Goal: Transaction & Acquisition: Book appointment/travel/reservation

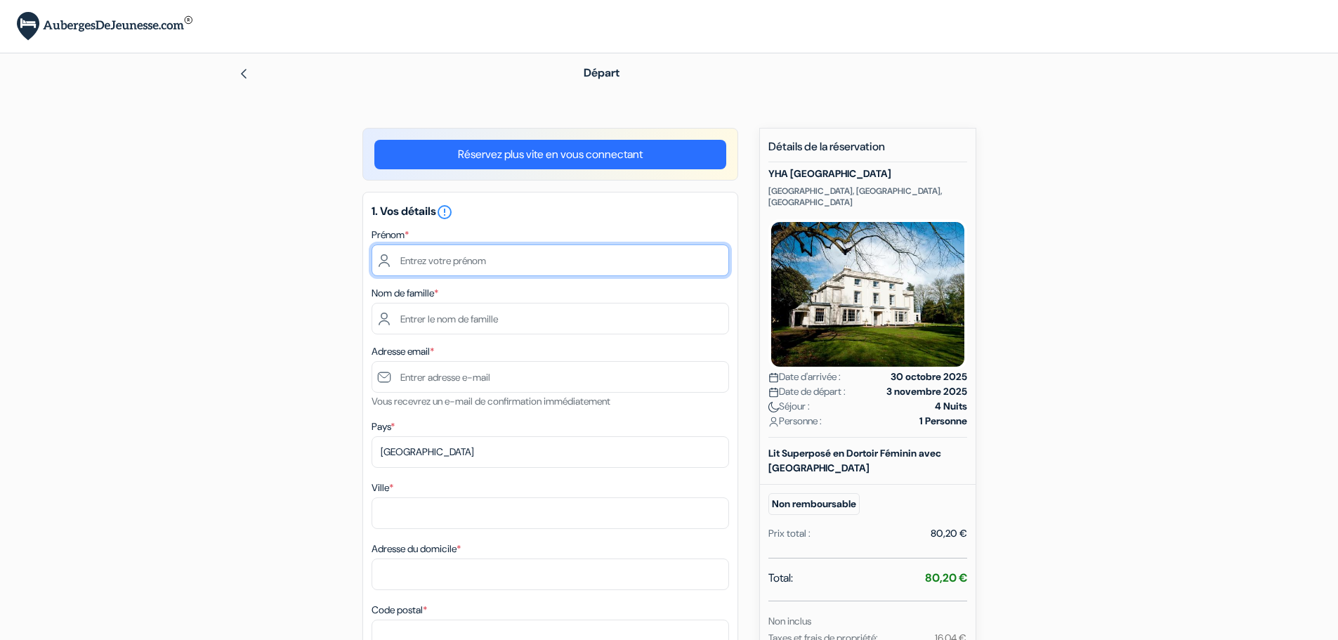
click at [435, 259] on input "text" at bounding box center [551, 261] width 358 height 32
type input "[PERSON_NAME]"
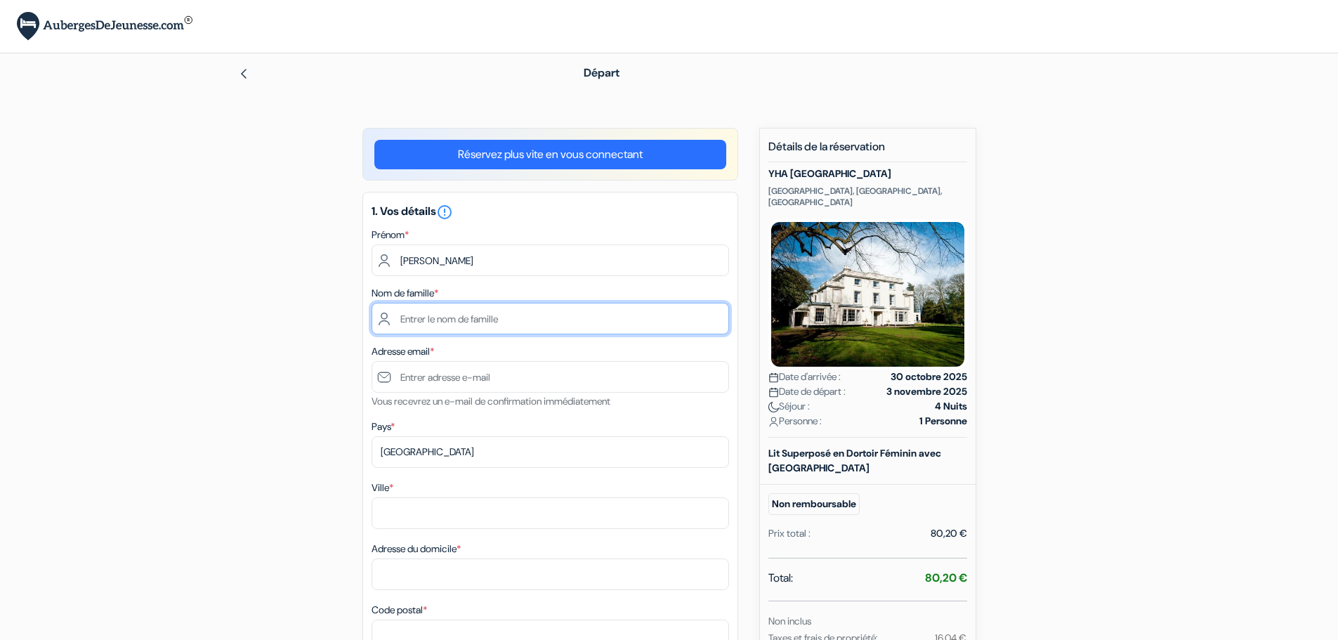
type input "Maillard"
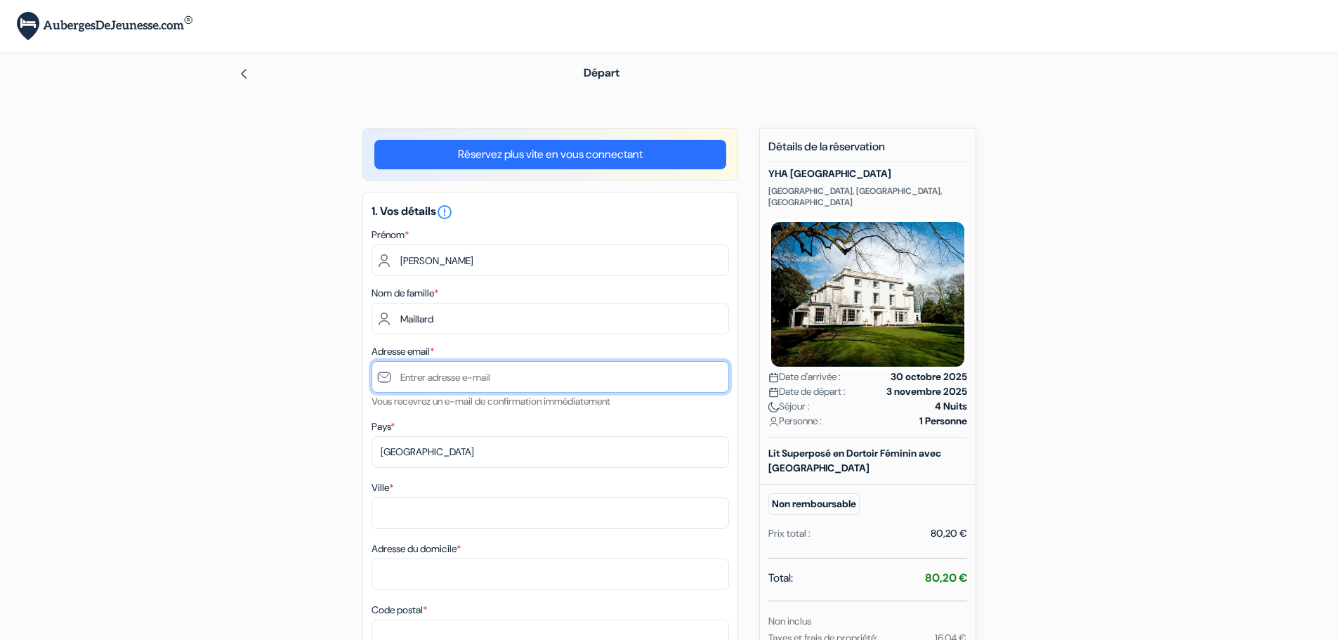
type input "[EMAIL_ADDRESS][DOMAIN_NAME]"
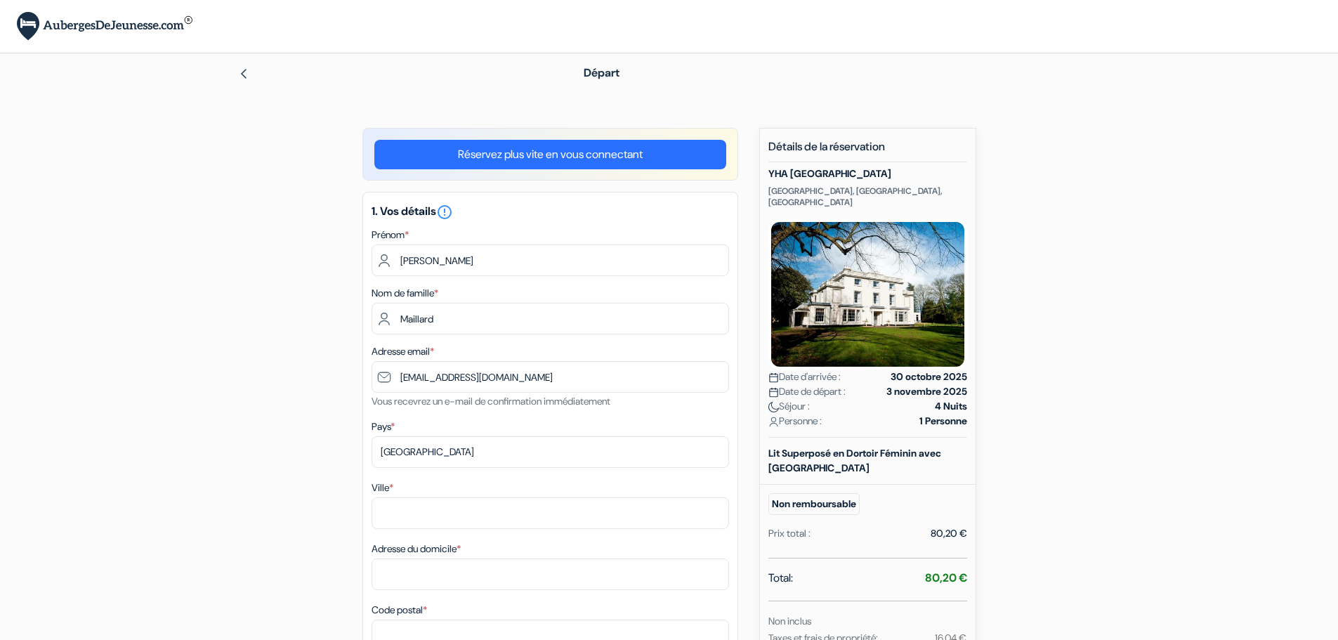
type input "[GEOGRAPHIC_DATA]"
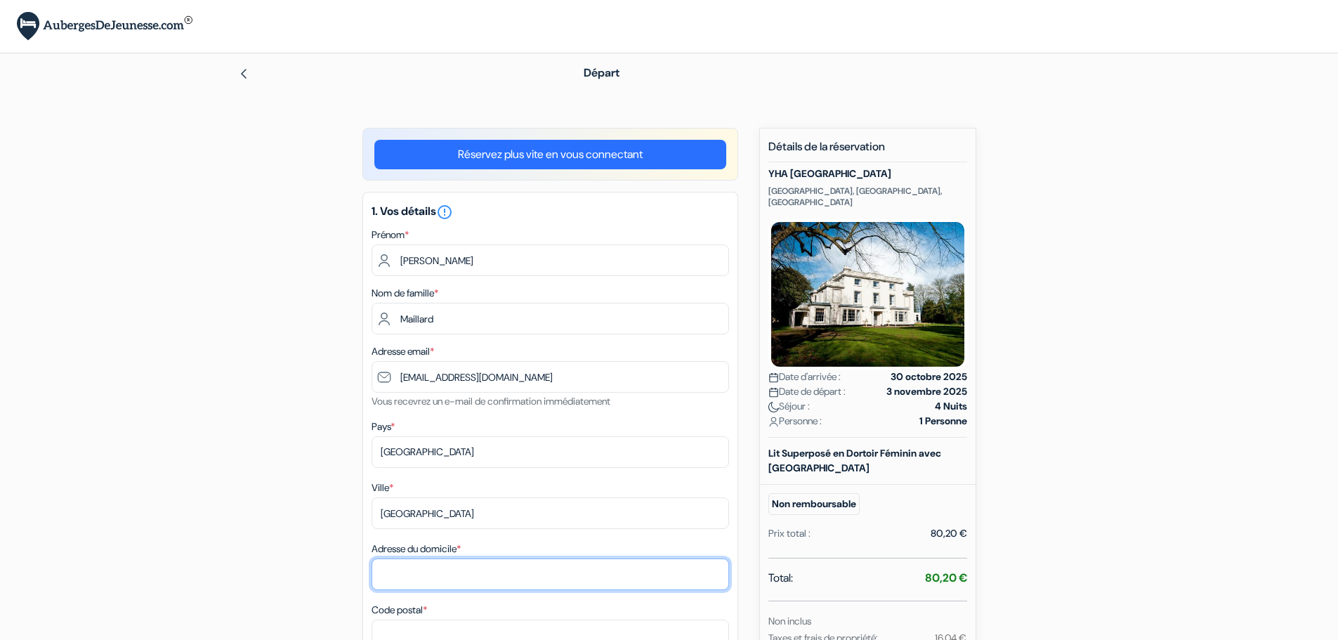
type input "[STREET_ADDRESS][PERSON_NAME]"
type input "83470"
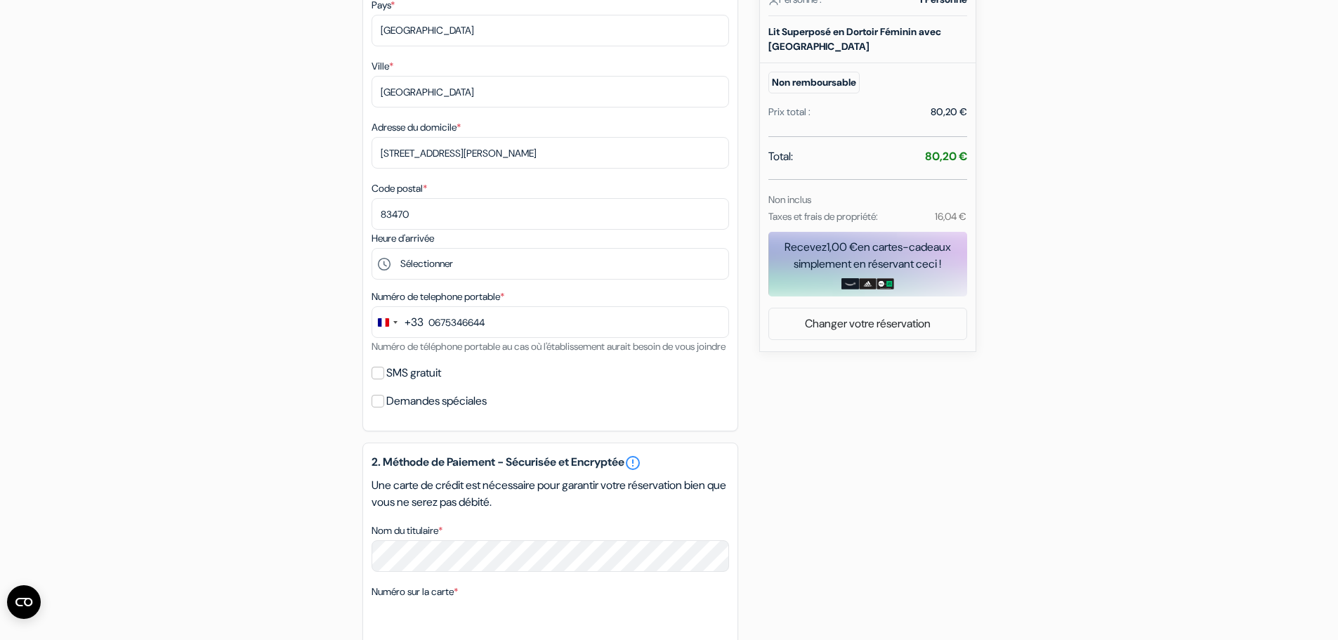
type input "6 75 34 66 44"
click at [381, 379] on input "SMS gratuit" at bounding box center [378, 373] width 13 height 13
checkbox input "true"
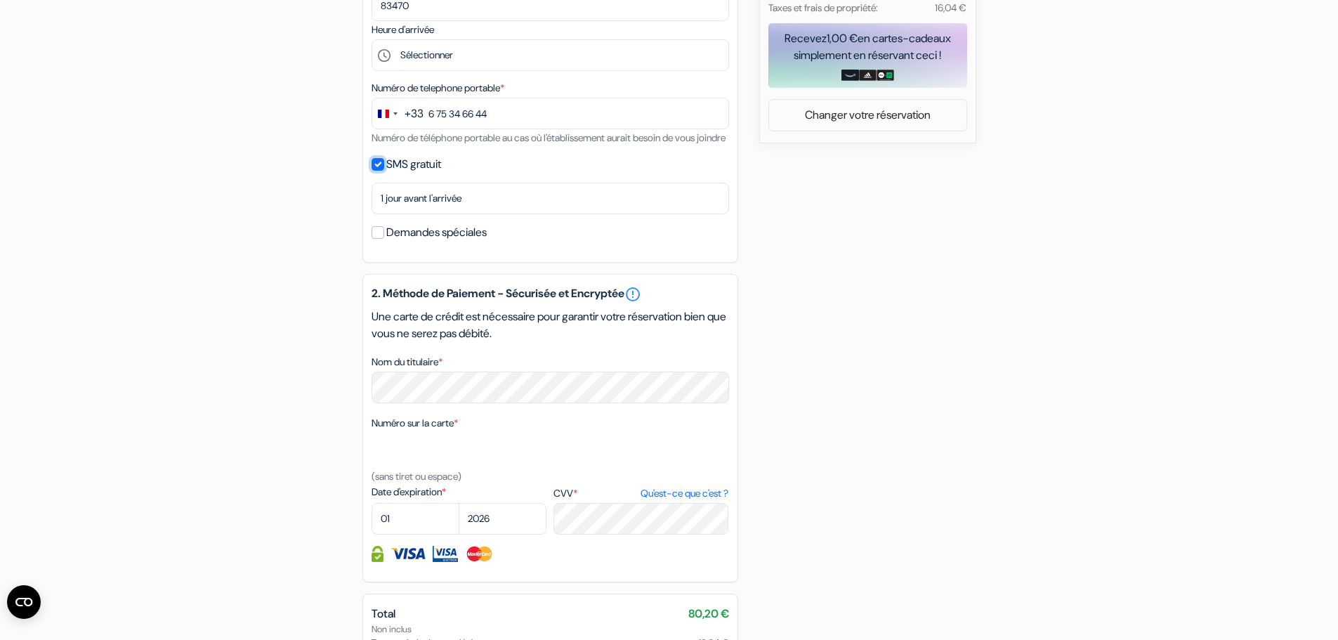
scroll to position [632, 0]
select select "09"
select select "2029"
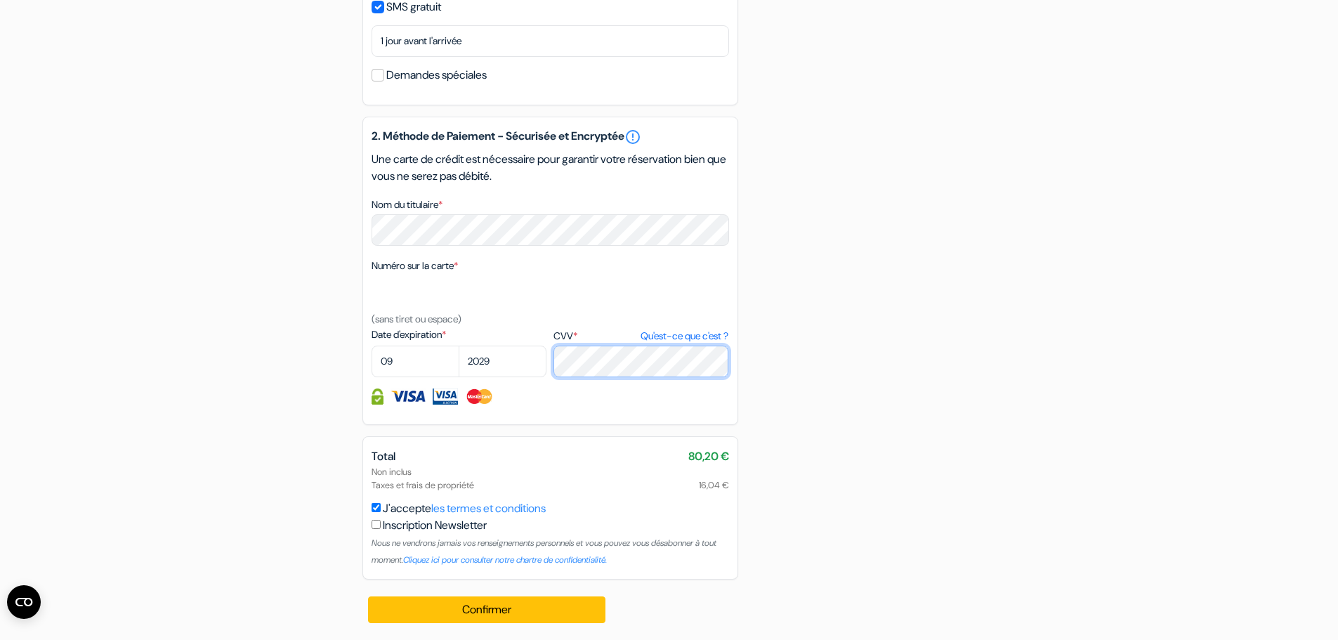
scroll to position [804, 0]
click at [519, 613] on button "Confirmer Loading..." at bounding box center [487, 610] width 238 height 27
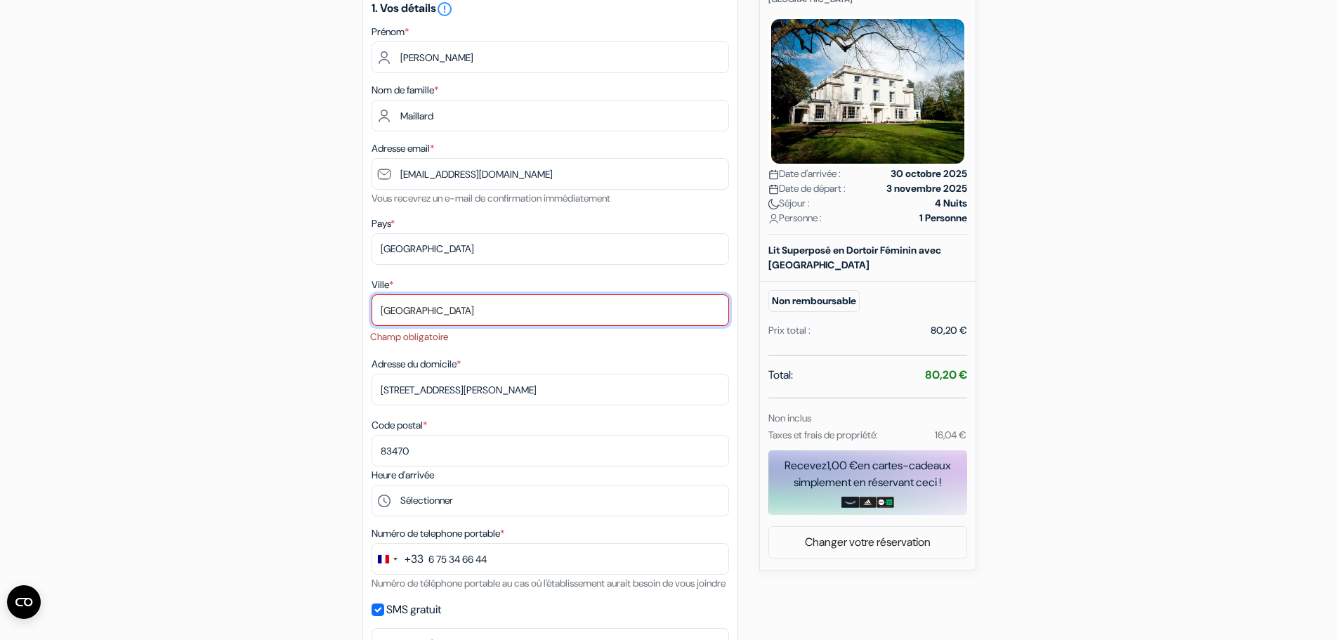
scroll to position [193, 0]
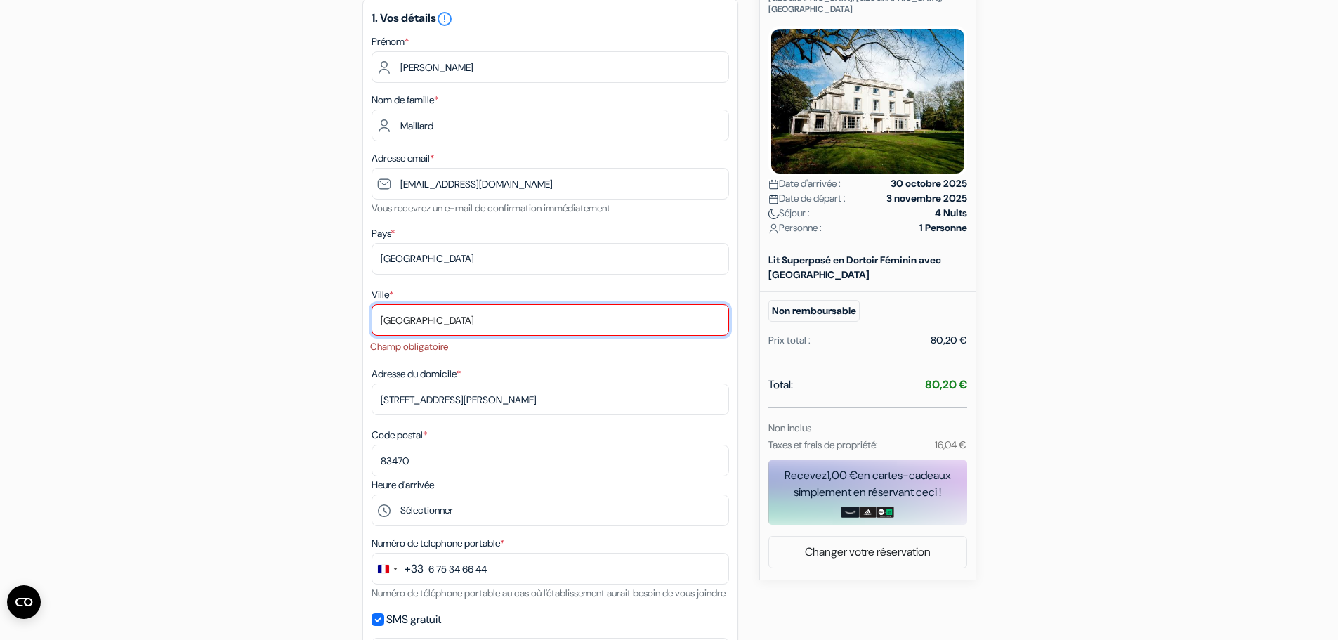
click at [582, 327] on input "[GEOGRAPHIC_DATA]" at bounding box center [551, 320] width 358 height 32
type input "[GEOGRAPHIC_DATA]"
click at [246, 388] on div "add_box YHA [GEOGRAPHIC_DATA] [GEOGRAPHIC_DATA], [GEOGRAPHIC_DATA], [GEOGRAPHIC…" at bounding box center [669, 594] width 927 height 1319
drag, startPoint x: 592, startPoint y: 321, endPoint x: 0, endPoint y: 245, distance: 596.5
click at [0, 245] on form "Départ add_box YHA [GEOGRAPHIC_DATA] [GEOGRAPHIC_DATA], [GEOGRAPHIC_DATA], [GEO…" at bounding box center [669, 539] width 1338 height 1358
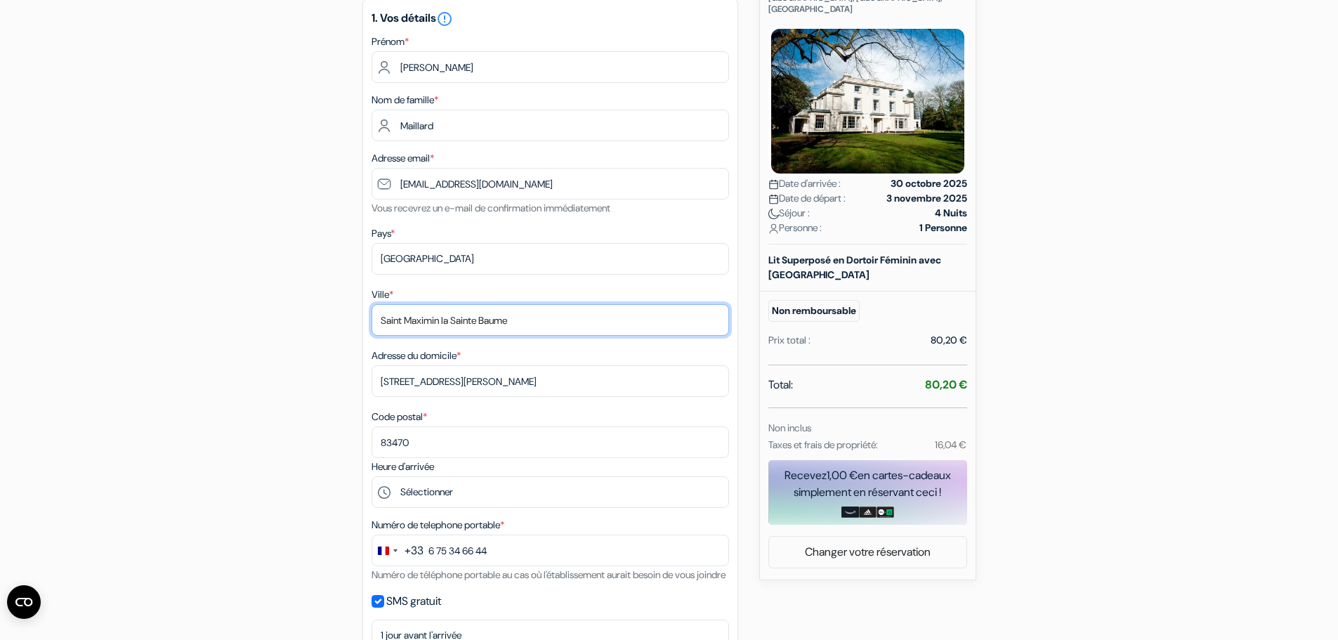
type input "Saint Maximin la Sainte Baume"
click at [160, 185] on form "Départ add_box YHA [GEOGRAPHIC_DATA] [GEOGRAPHIC_DATA], [GEOGRAPHIC_DATA], [GEO…" at bounding box center [669, 529] width 1338 height 1339
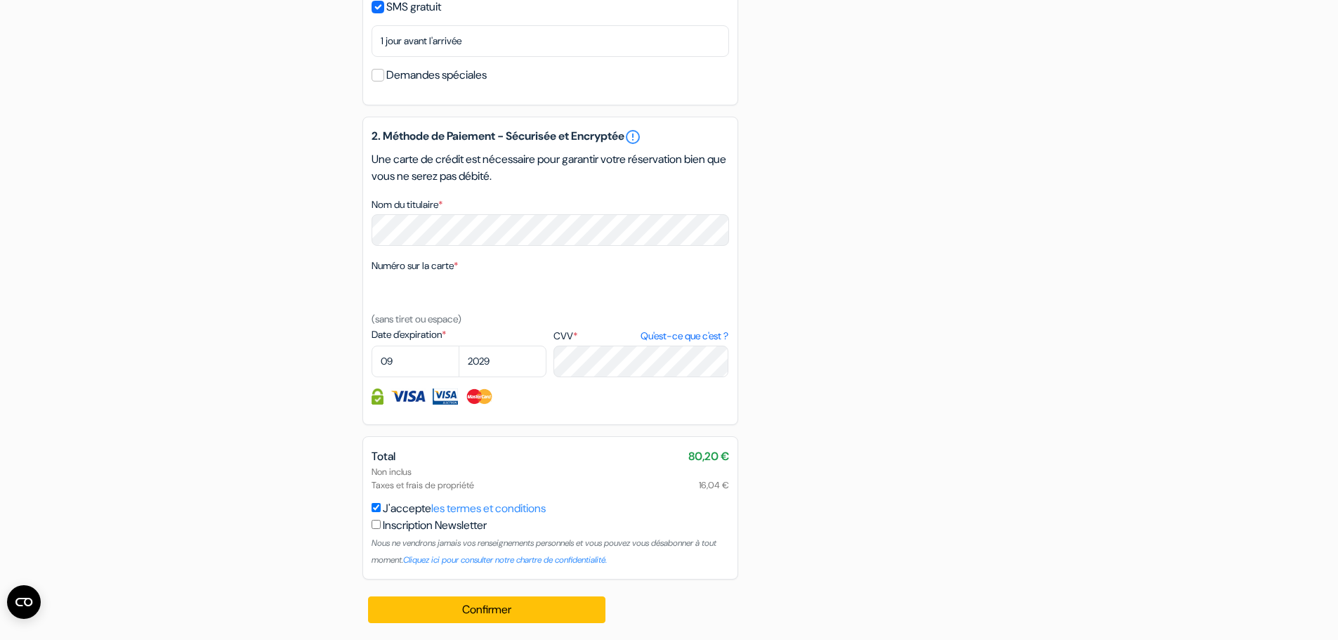
scroll to position [804, 0]
click at [481, 613] on button "Confirmer Loading..." at bounding box center [487, 610] width 238 height 27
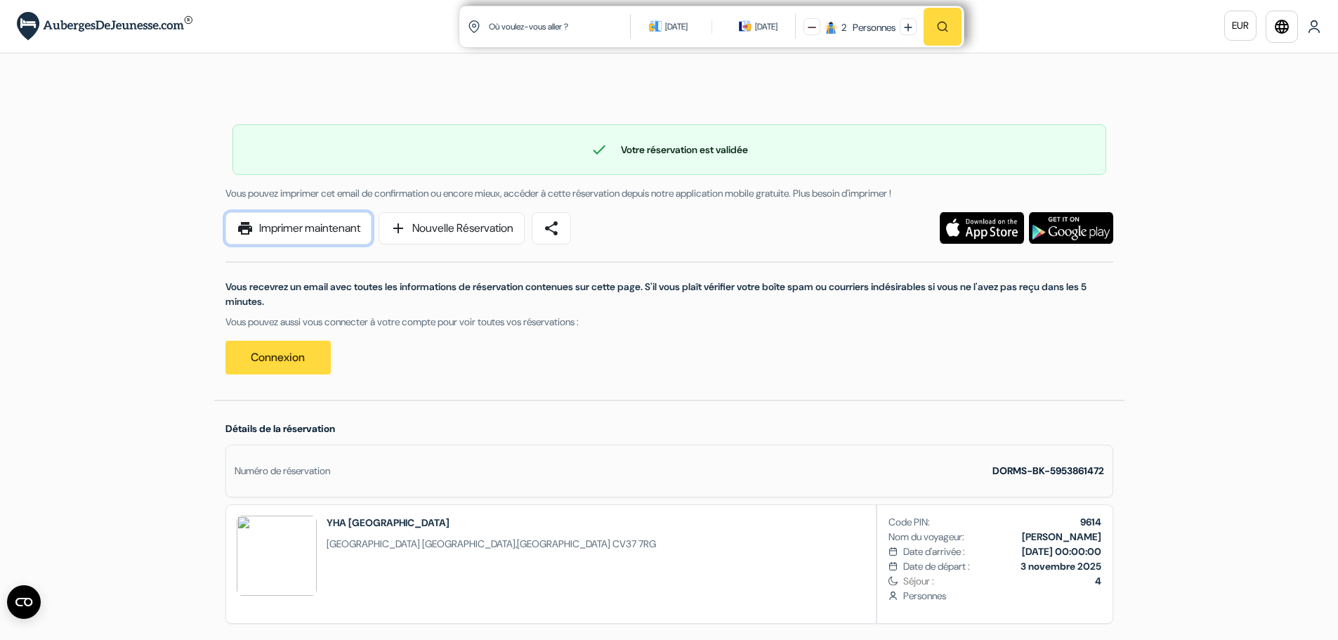
click at [311, 232] on link "print Imprimer maintenant" at bounding box center [299, 228] width 146 height 32
